Goal: Transaction & Acquisition: Purchase product/service

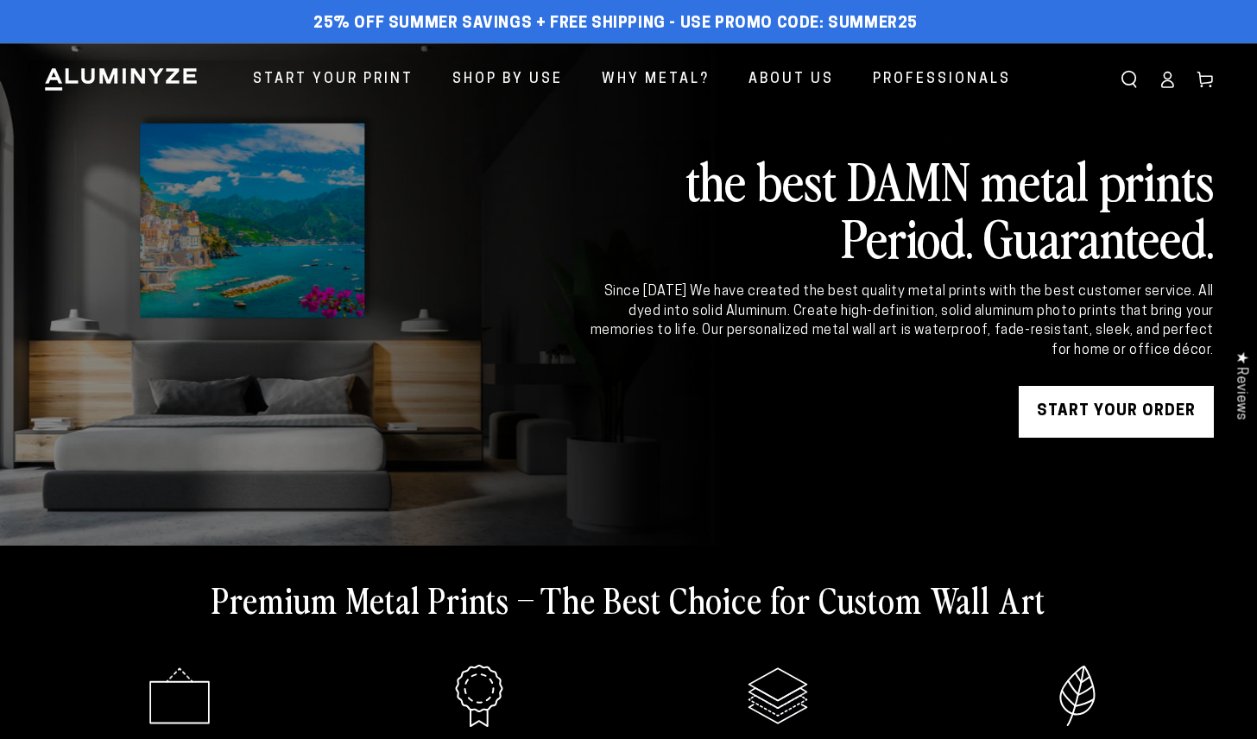
click at [1107, 415] on link "START YOUR Order" at bounding box center [1116, 412] width 195 height 52
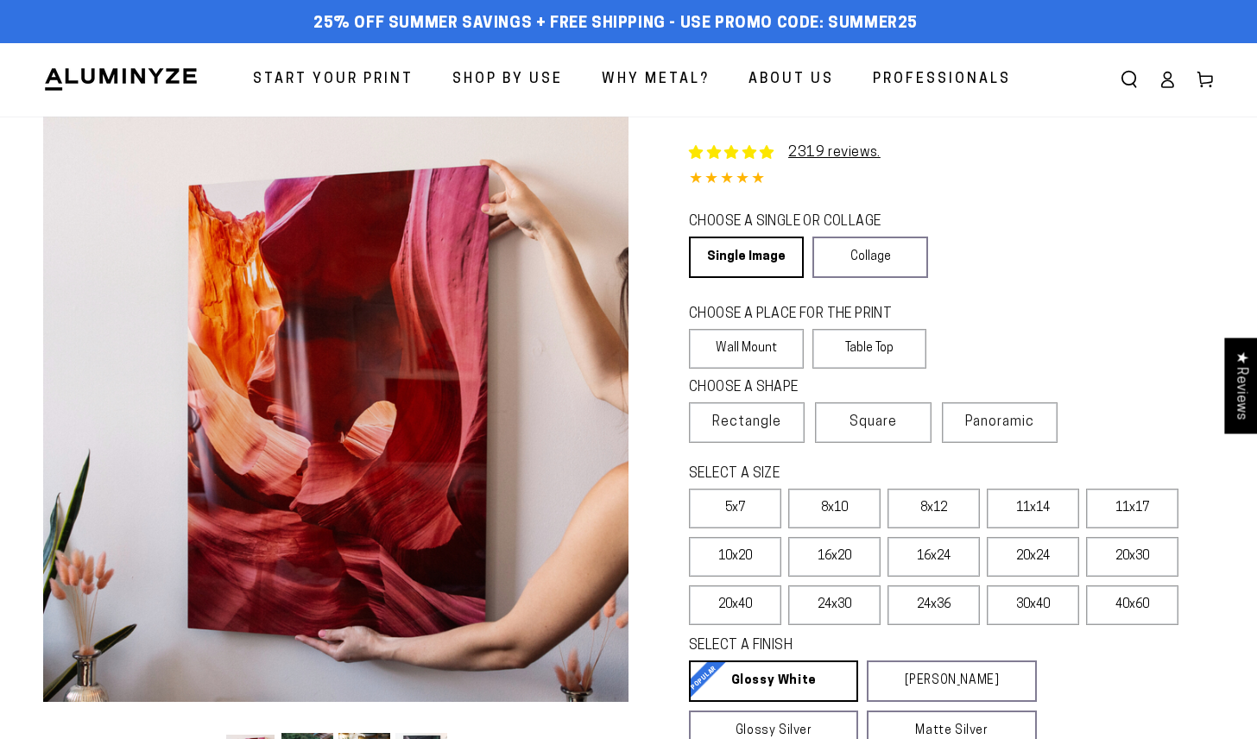
select select "**********"
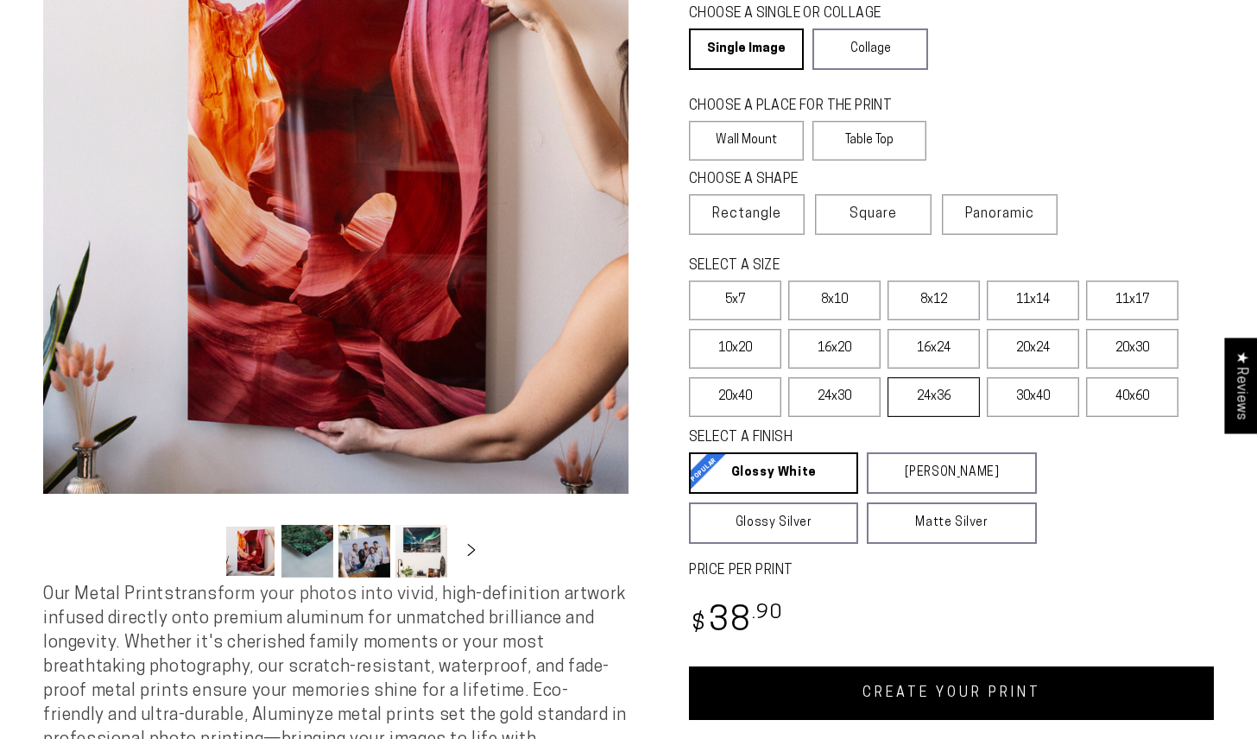
click at [951, 400] on label "24x36" at bounding box center [934, 397] width 92 height 40
click at [914, 694] on link "CREATE YOUR PRINT" at bounding box center [951, 694] width 525 height 54
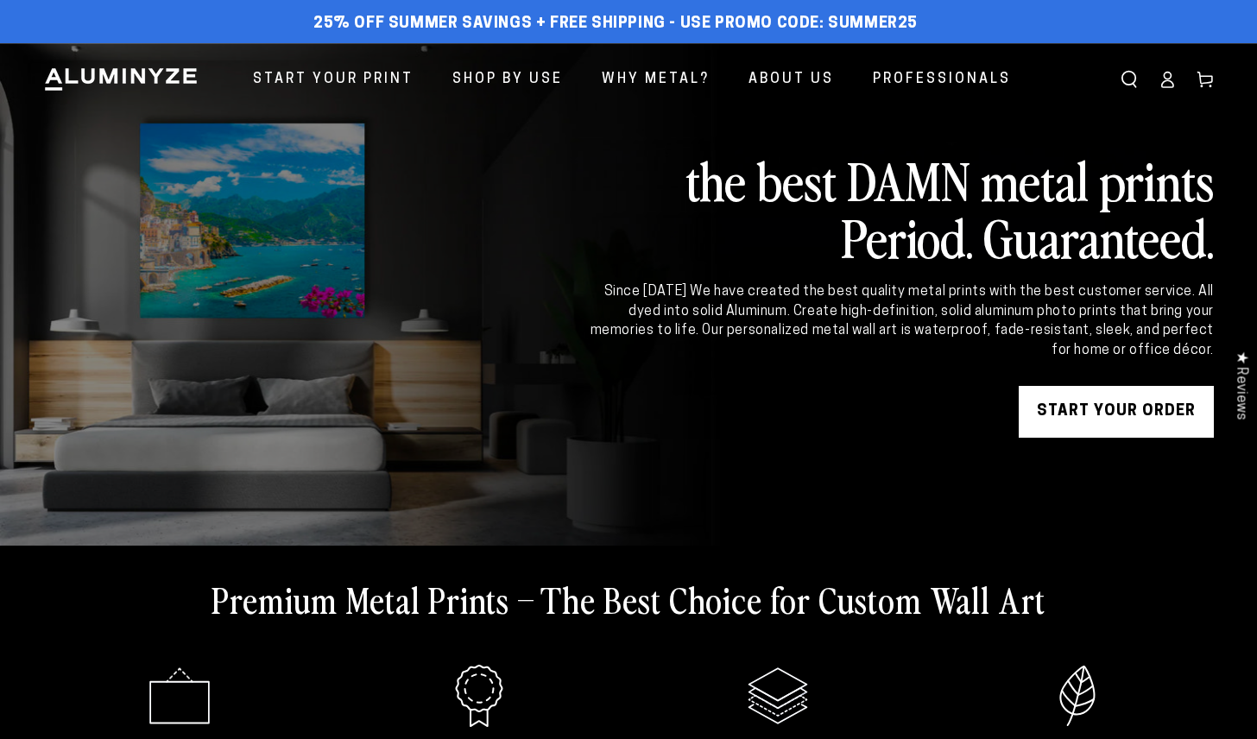
click at [1170, 84] on icon at bounding box center [1167, 79] width 17 height 17
click at [1126, 402] on link "START YOUR Order" at bounding box center [1116, 412] width 195 height 52
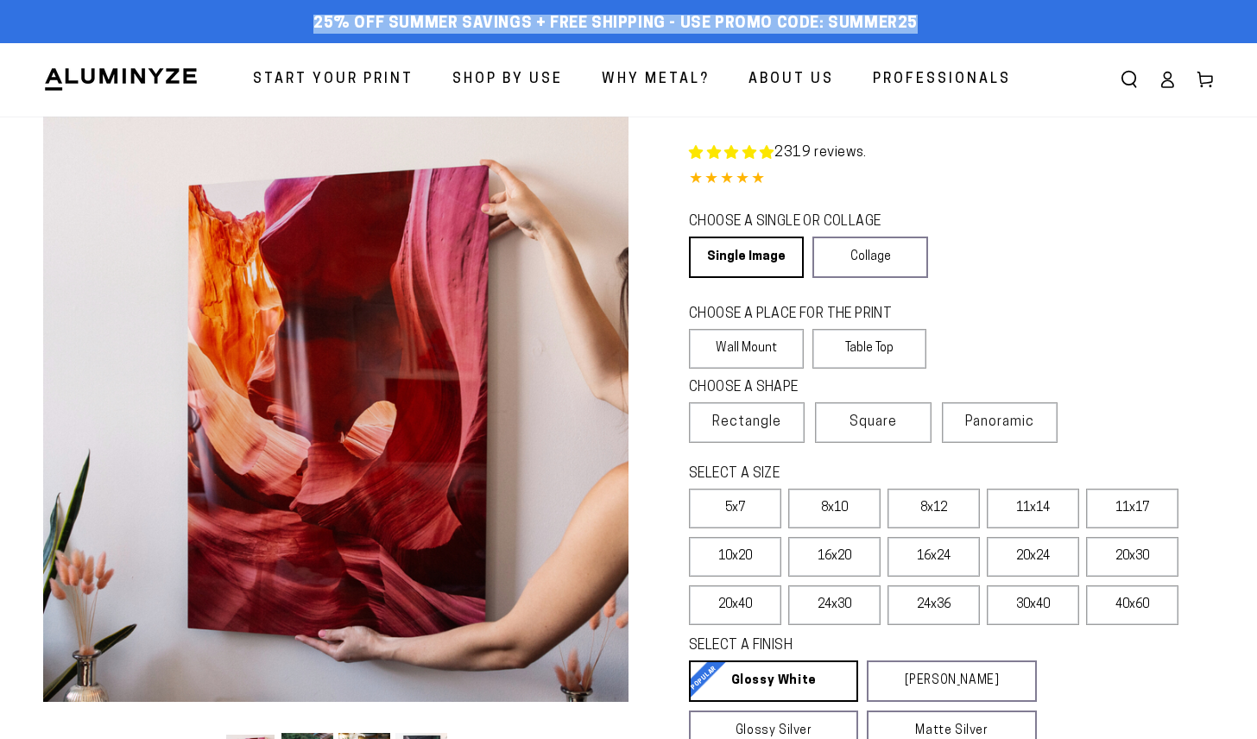
click at [1166, 0] on div "25% off Summer Savings + Free Shipping - Use Promo Code: SUMMER25 25% OFF - Cod…" at bounding box center [628, 21] width 1257 height 43
select select "**********"
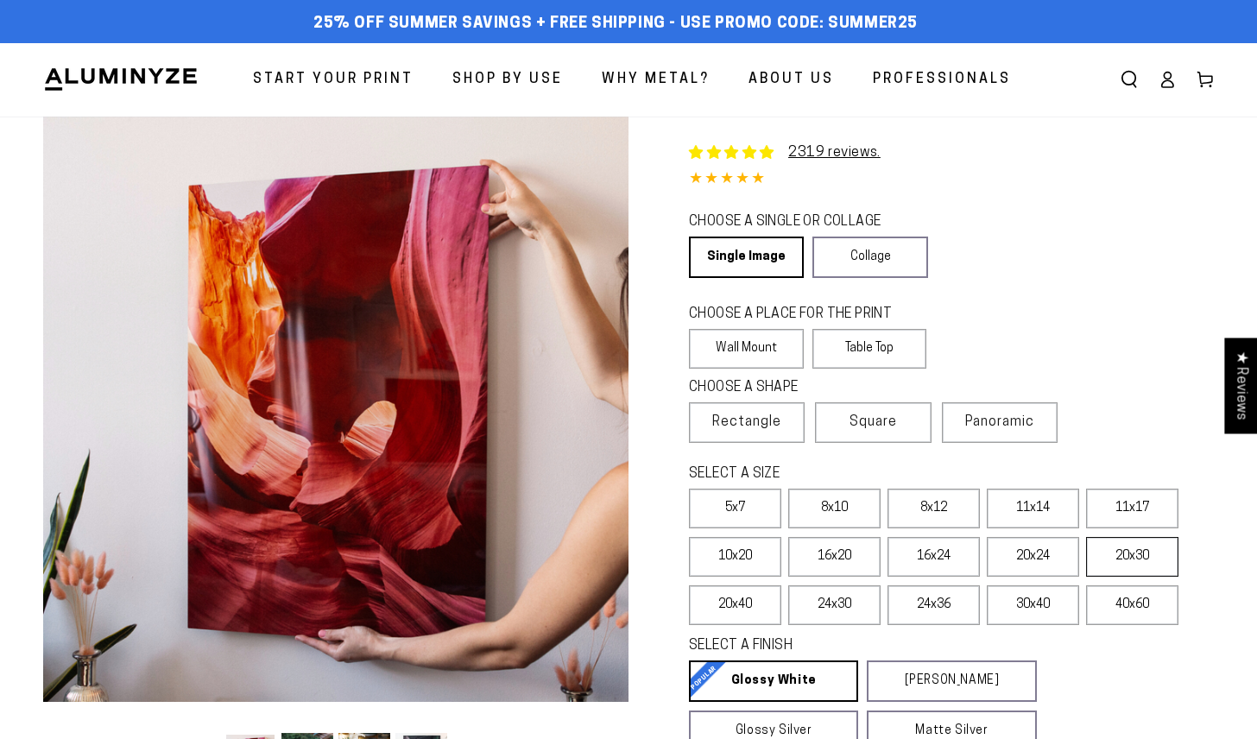
click at [1143, 556] on label "20x30" at bounding box center [1132, 557] width 92 height 40
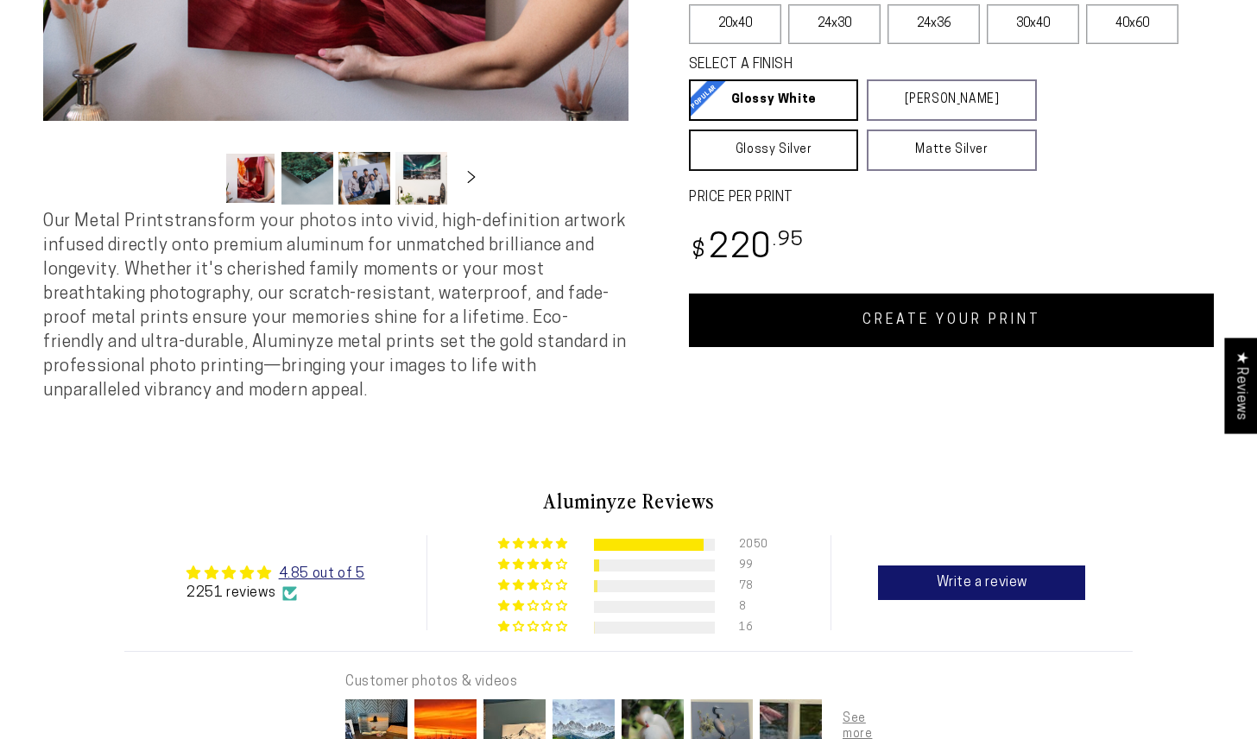
scroll to position [542, 0]
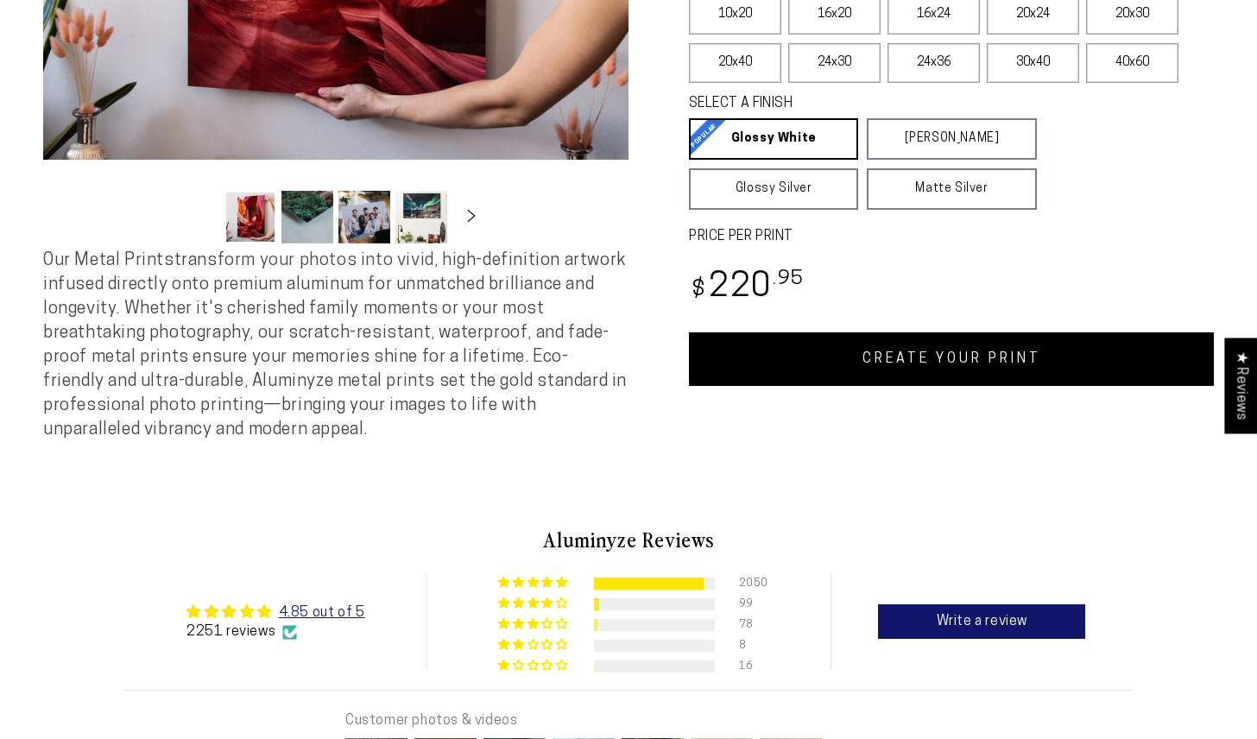
click at [993, 361] on link "CREATE YOUR PRINT" at bounding box center [951, 359] width 525 height 54
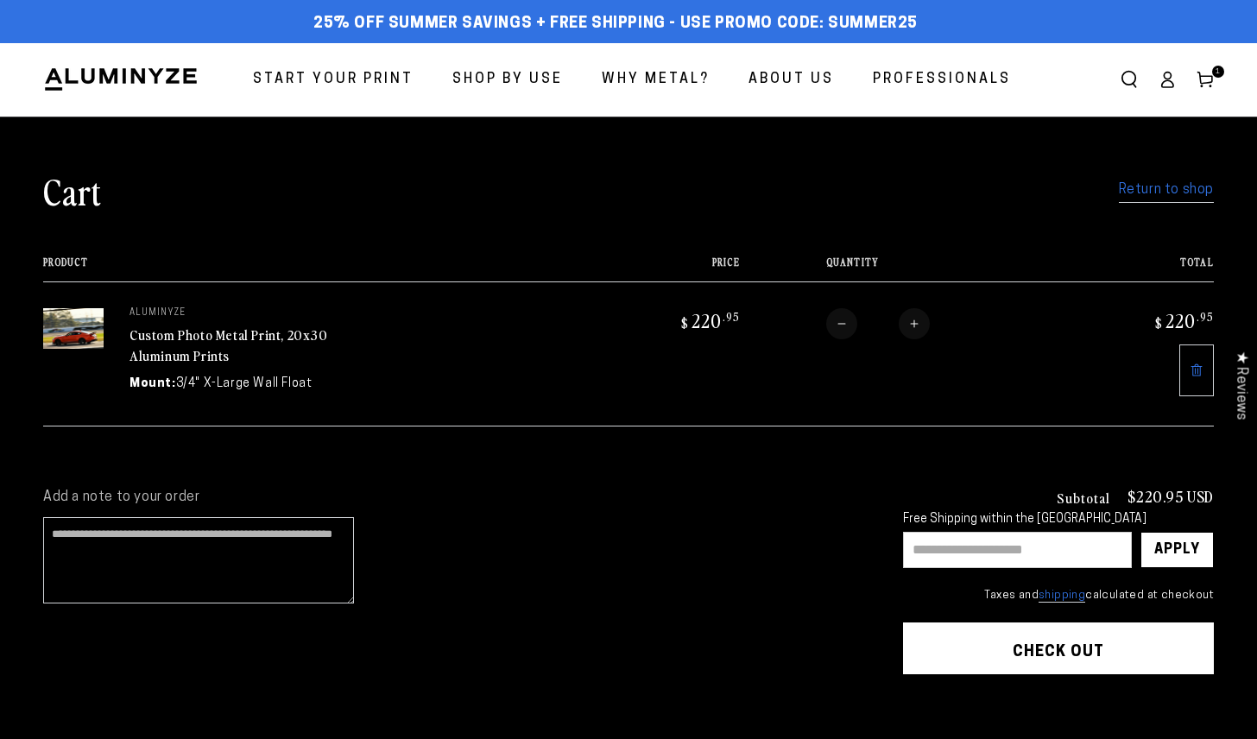
click at [395, 78] on span "Start Your Print" at bounding box center [333, 79] width 161 height 25
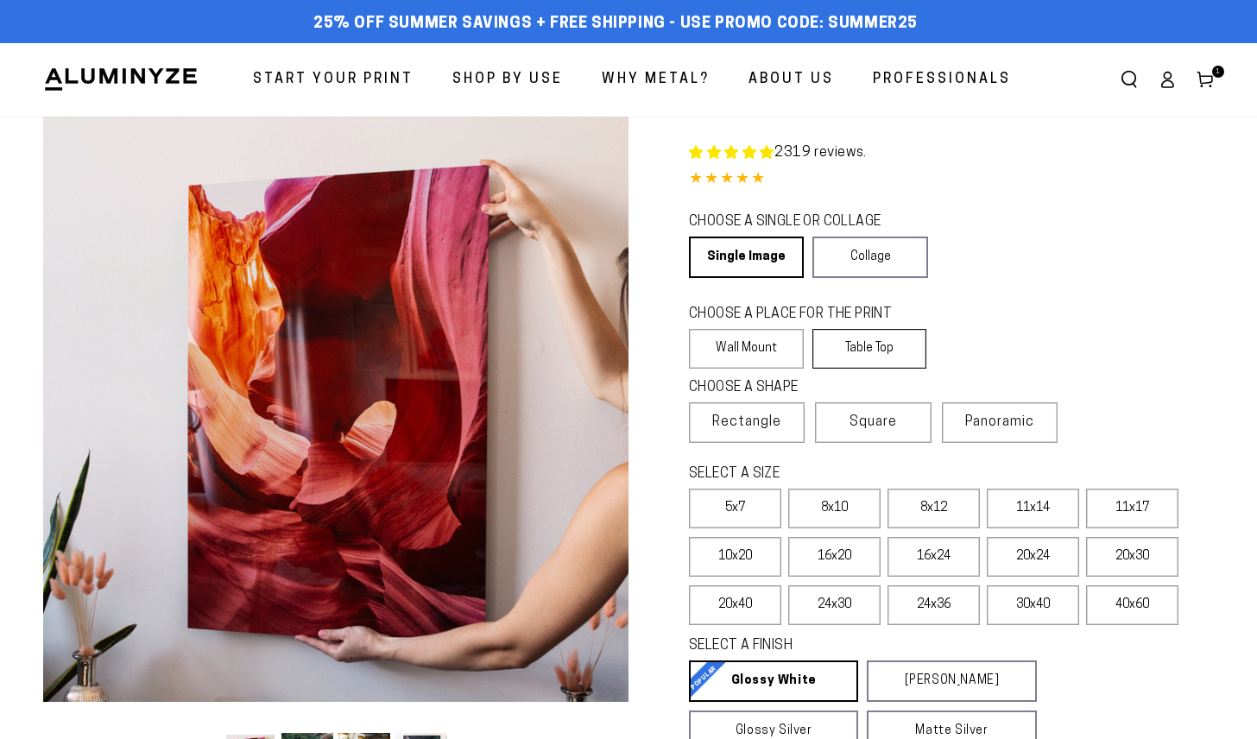
select select "**********"
click at [950, 611] on label "24x36" at bounding box center [934, 605] width 92 height 40
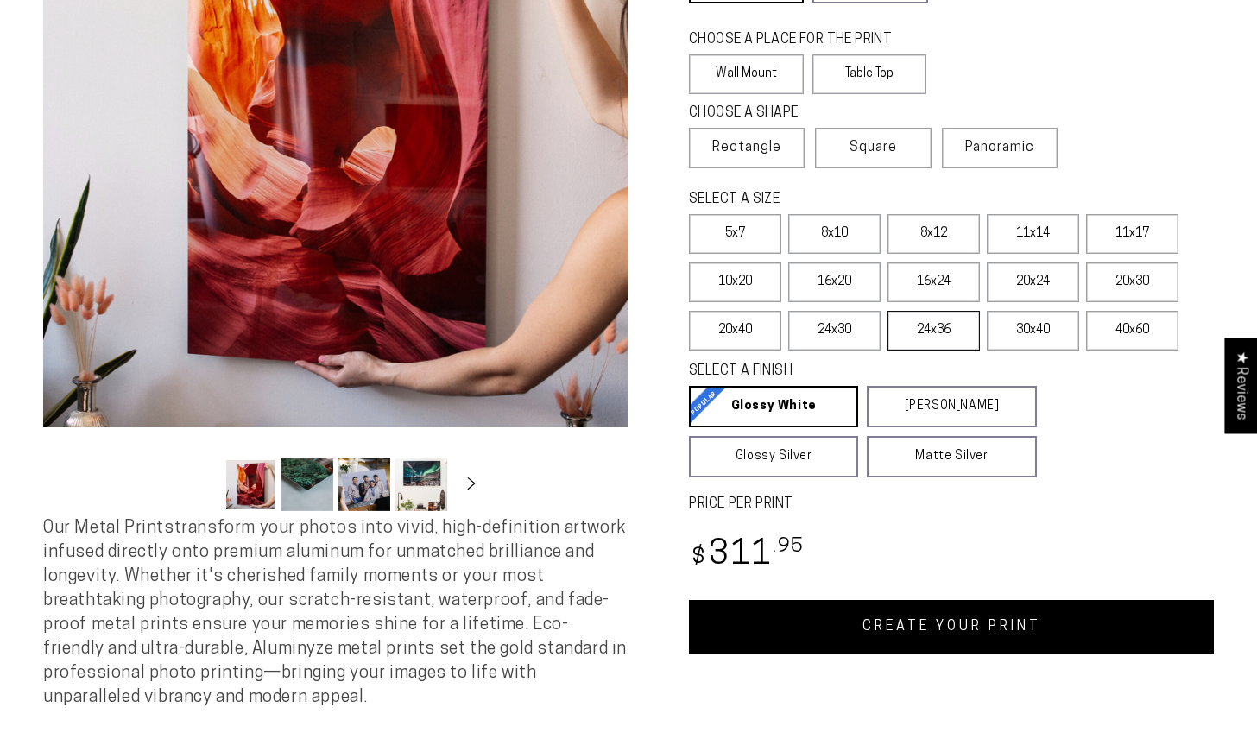
scroll to position [343, 0]
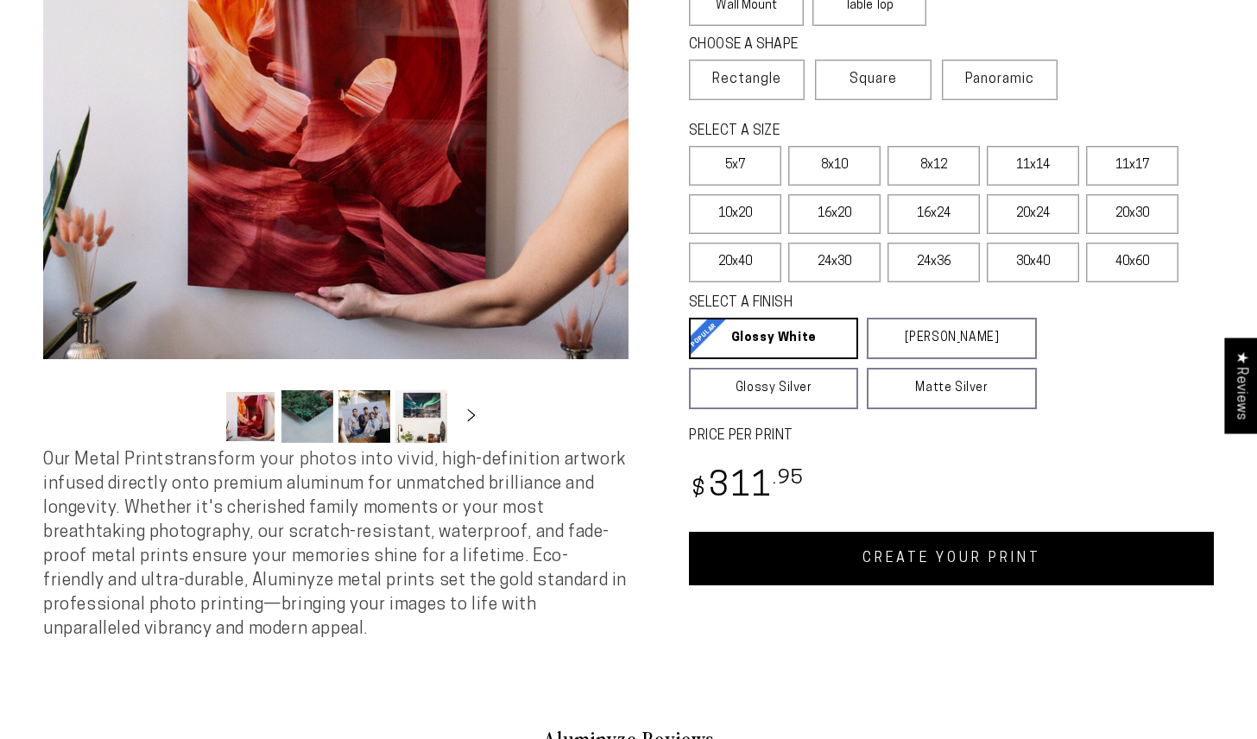
click at [959, 560] on link "CREATE YOUR PRINT" at bounding box center [951, 559] width 525 height 54
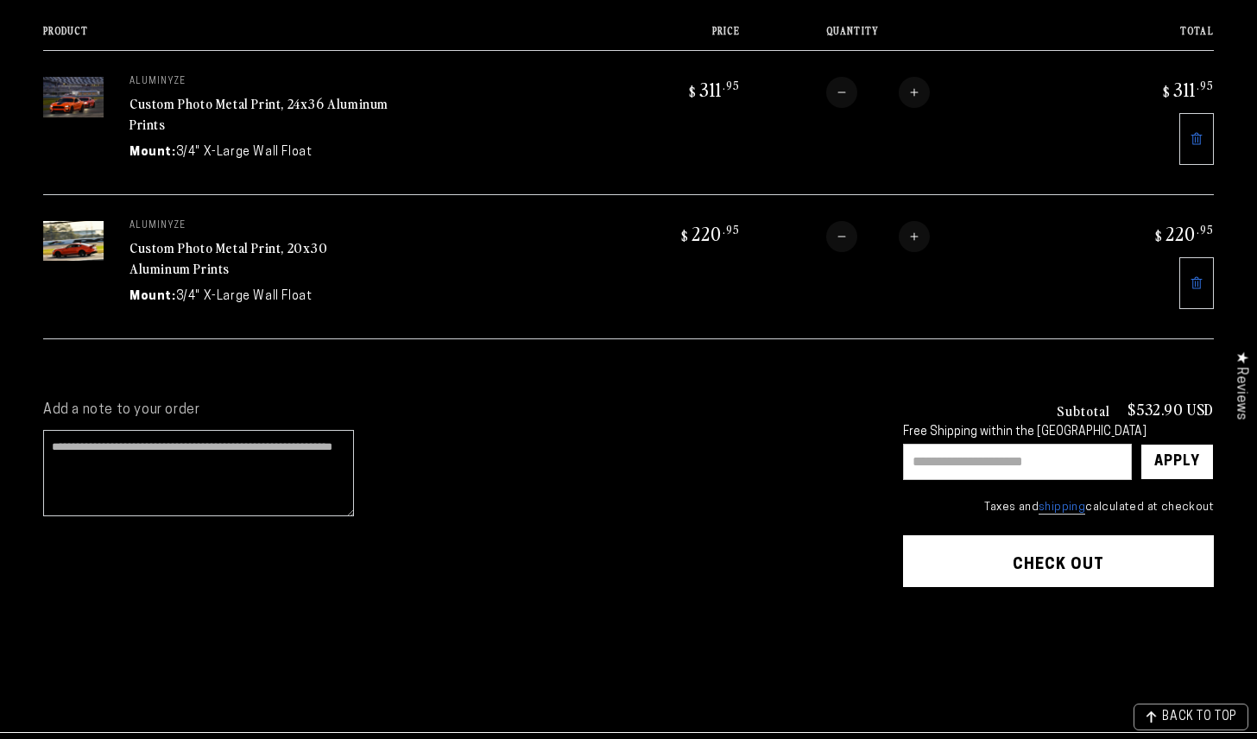
scroll to position [278, 0]
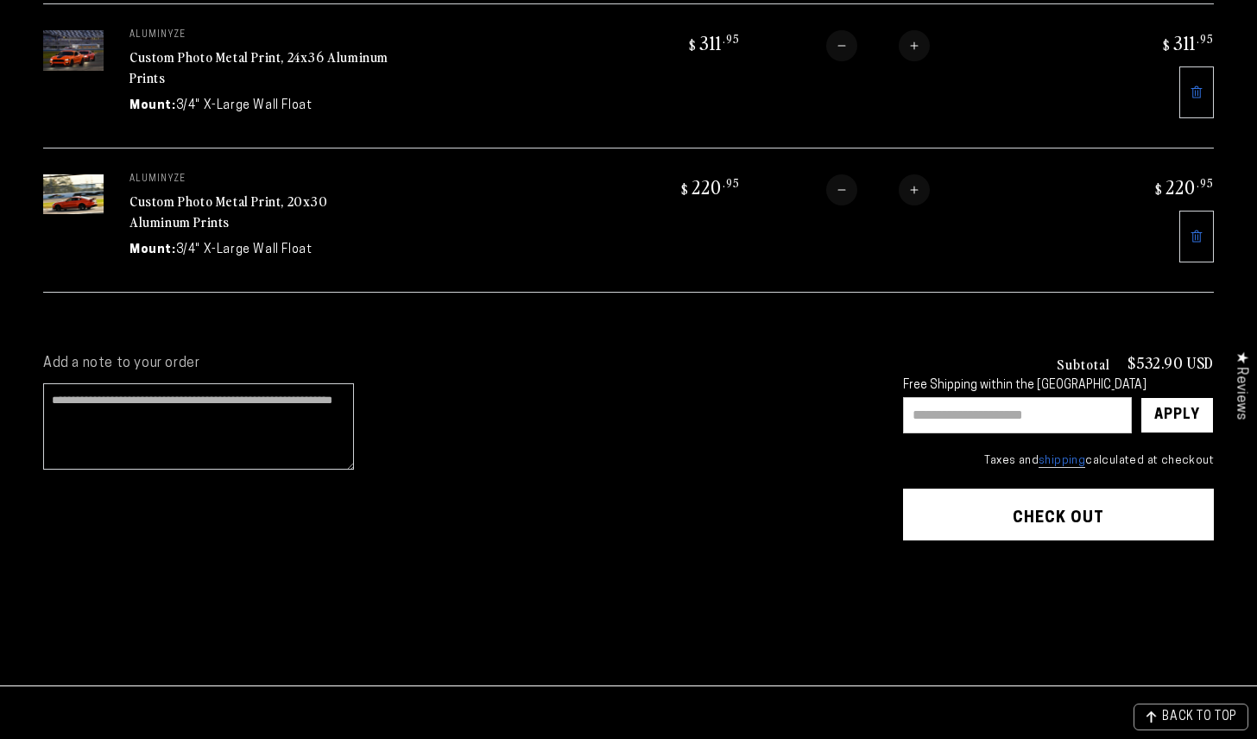
click at [970, 407] on input "text" at bounding box center [1017, 415] width 229 height 36
type input "**********"
click at [1176, 408] on div "Apply" at bounding box center [1178, 415] width 46 height 35
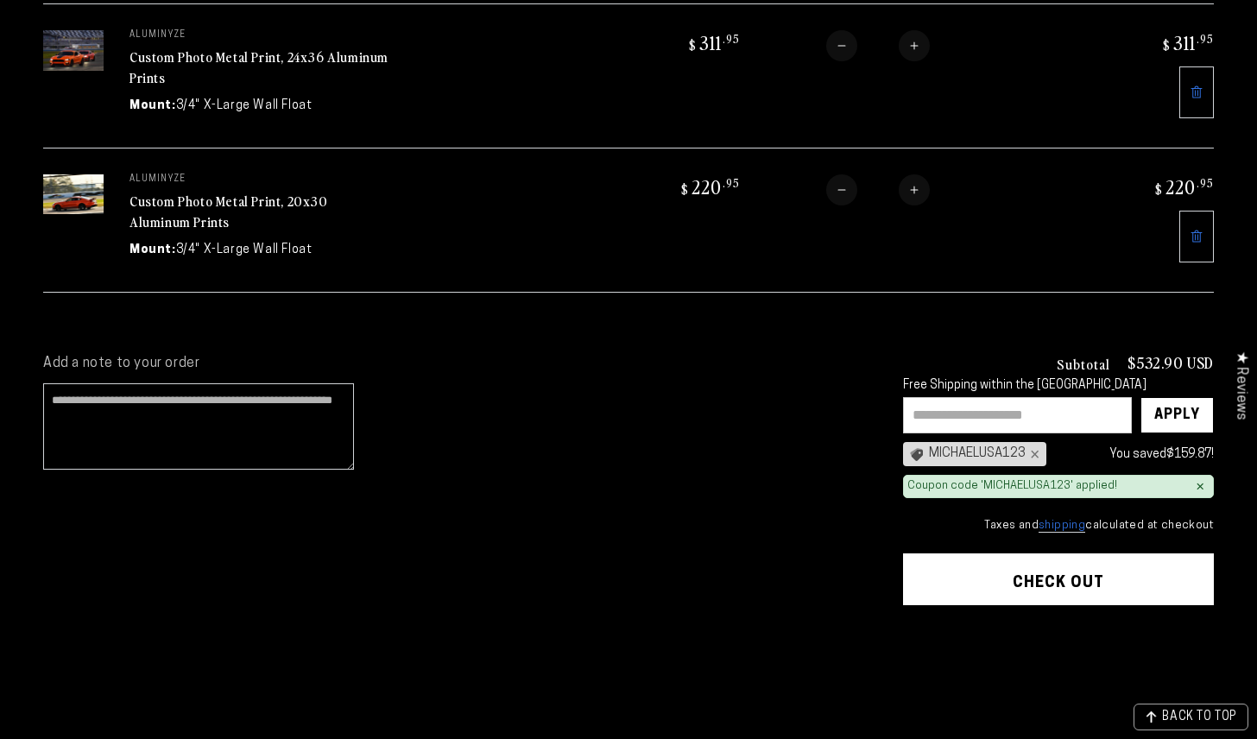
click at [1118, 577] on button "Check out" at bounding box center [1058, 580] width 311 height 52
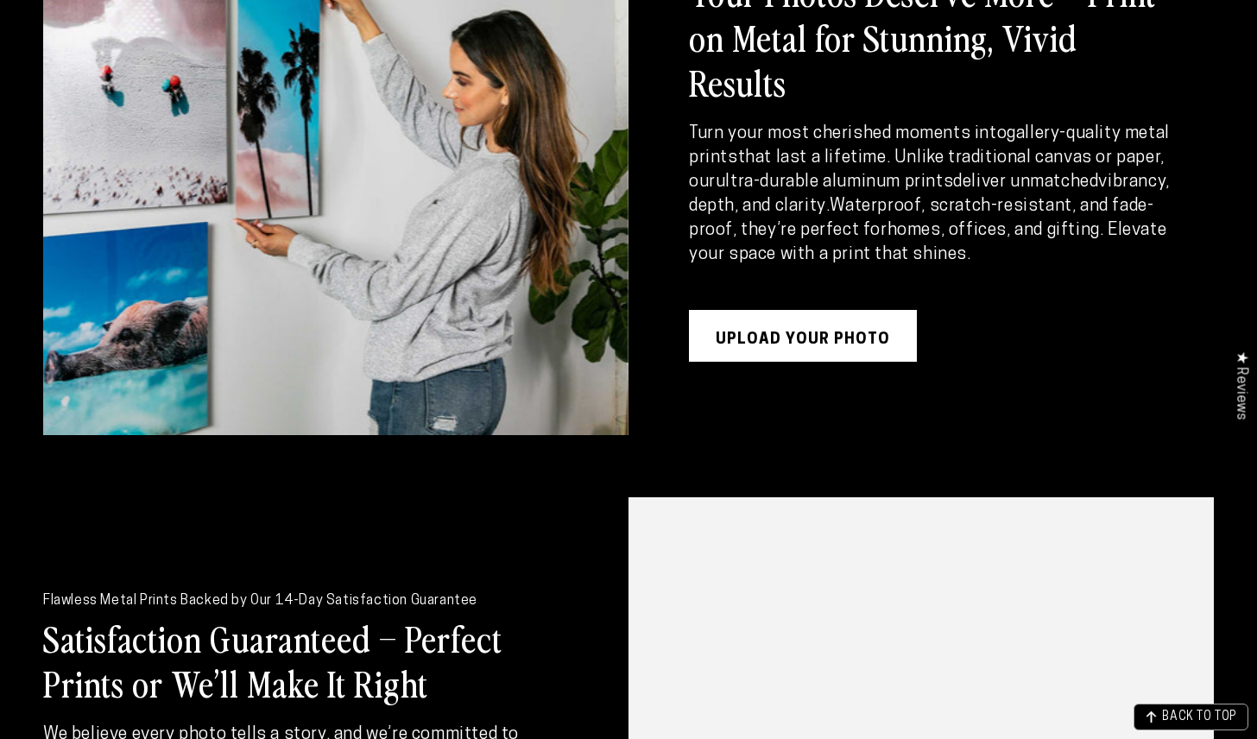
scroll to position [2299, 0]
